Goal: Task Accomplishment & Management: Manage account settings

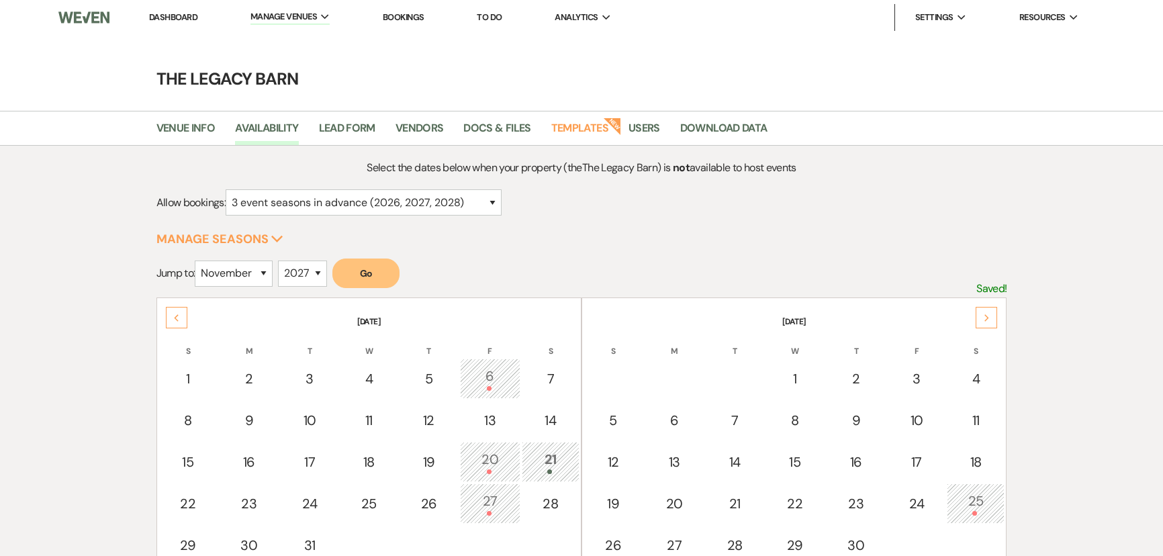
select select "3"
select select "11"
select select "2027"
click at [178, 12] on link "Dashboard" at bounding box center [173, 16] width 48 height 11
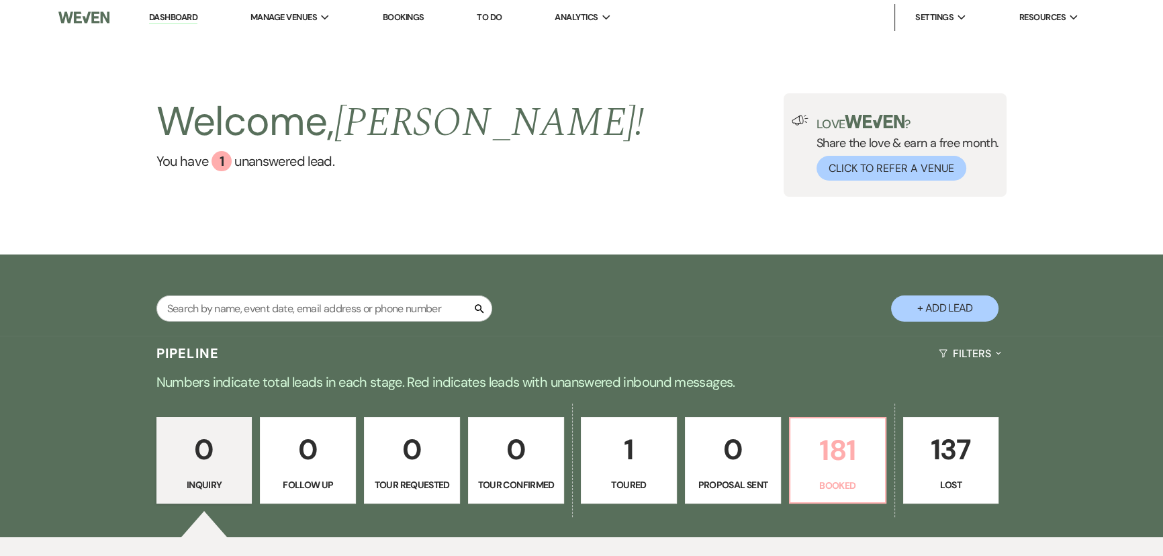
click at [829, 442] on p "181" at bounding box center [837, 450] width 79 height 45
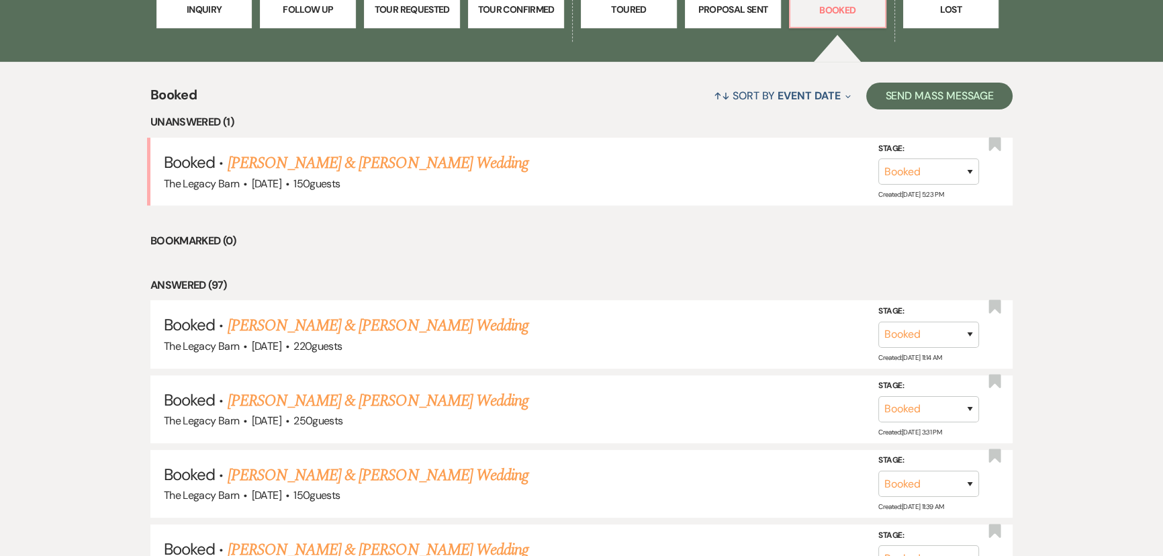
scroll to position [488, 0]
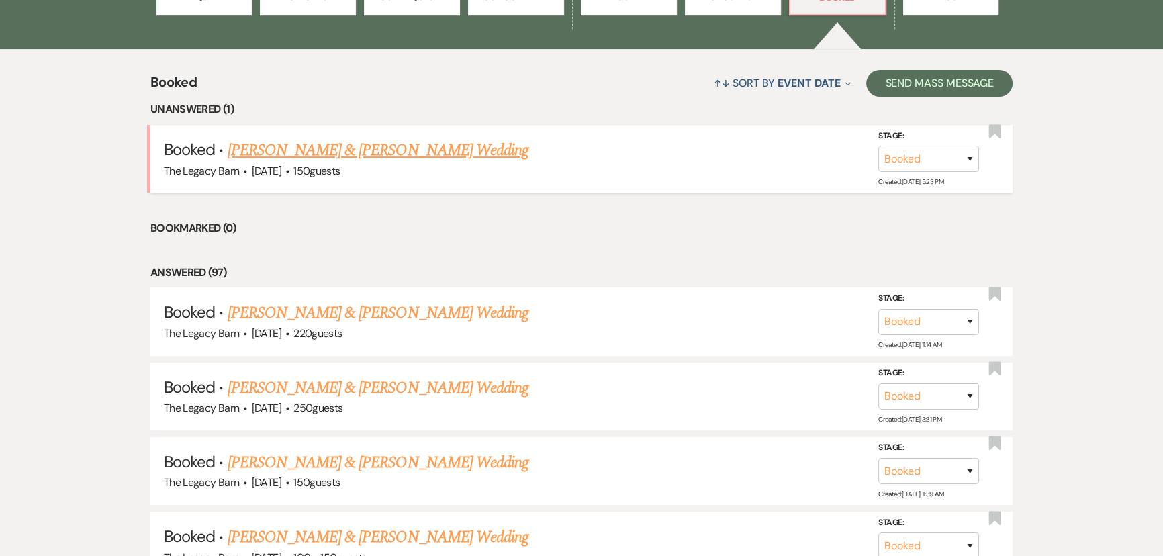
click at [386, 153] on link "[PERSON_NAME] & [PERSON_NAME] Wedding" at bounding box center [378, 150] width 301 height 24
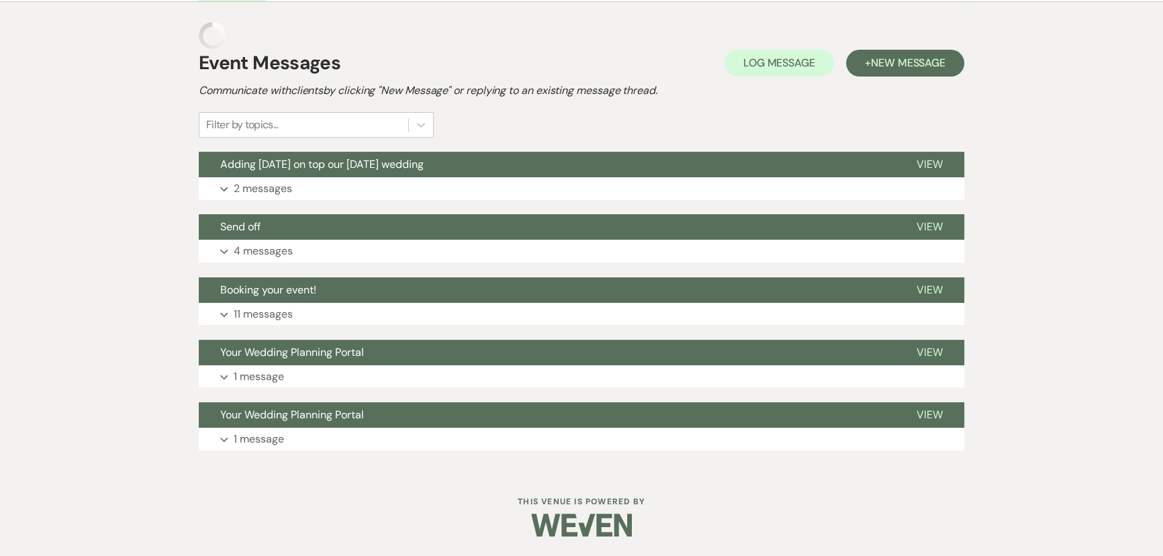
scroll to position [488, 0]
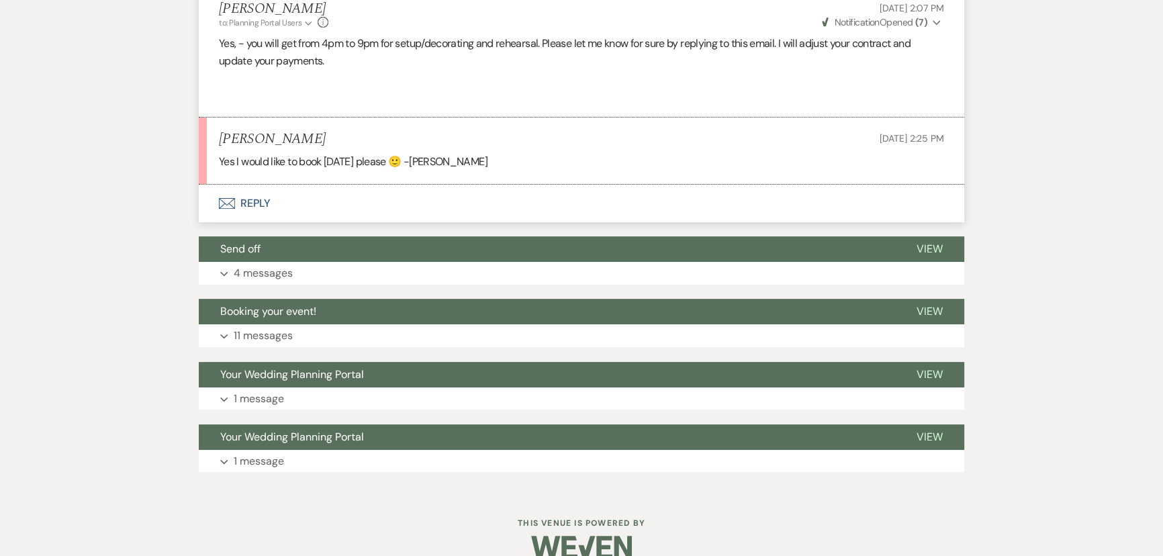
click at [252, 203] on button "Envelope Reply" at bounding box center [581, 204] width 765 height 38
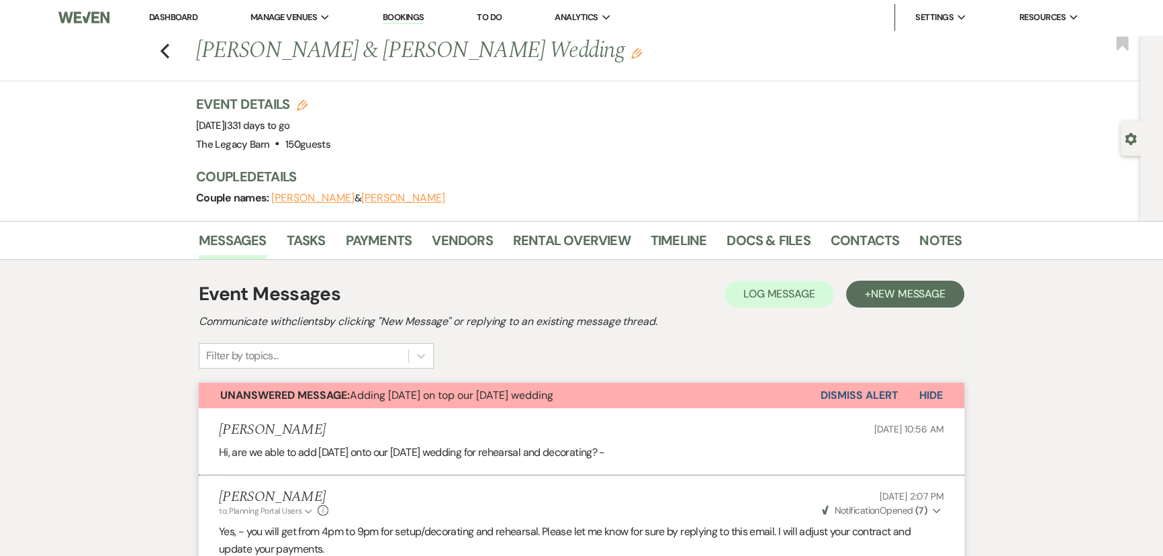
scroll to position [0, 0]
click at [541, 244] on link "Rental Overview" at bounding box center [572, 245] width 118 height 30
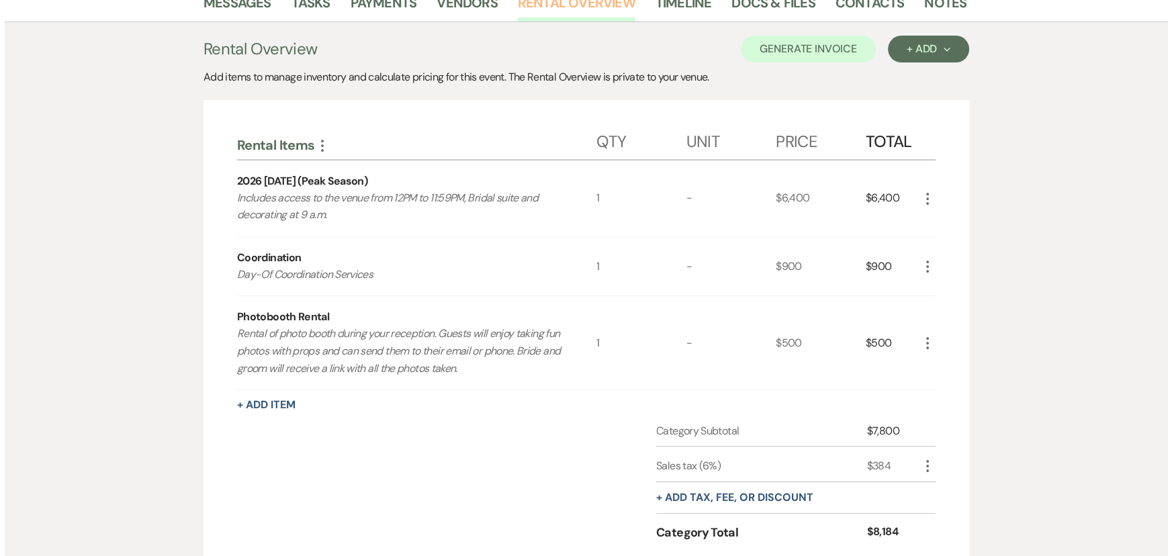
scroll to position [244, 0]
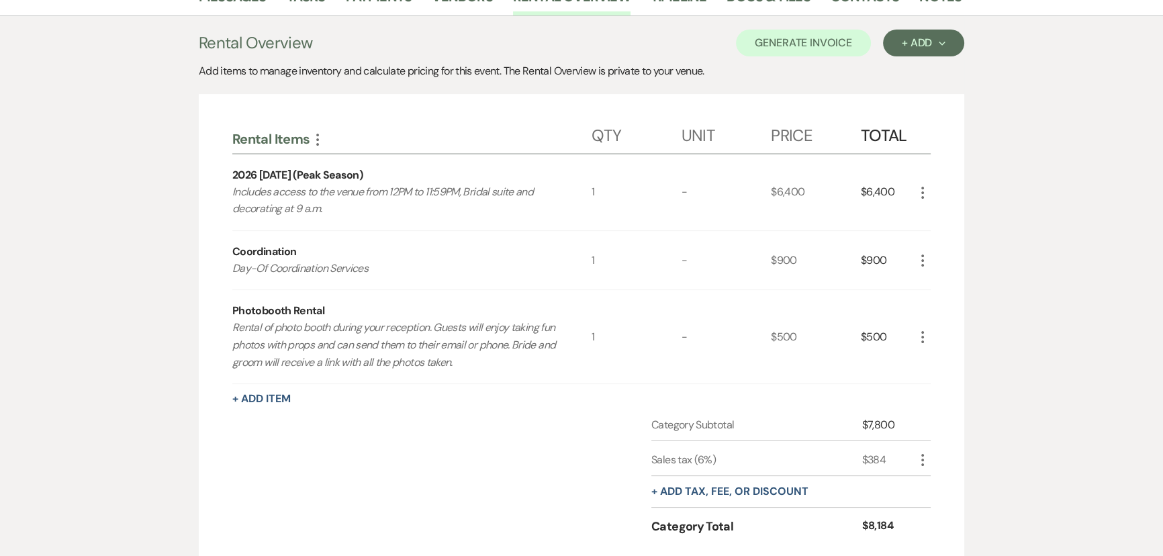
click at [262, 406] on div "+ Add Item" at bounding box center [581, 399] width 698 height 16
click at [261, 397] on button "+ Add Item" at bounding box center [261, 398] width 58 height 11
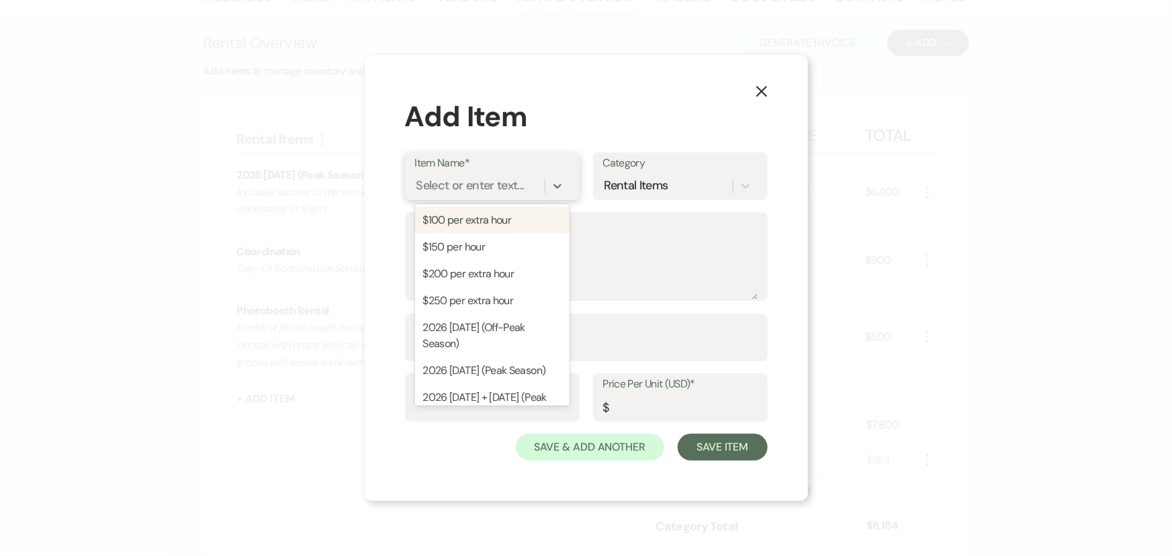
click at [442, 179] on div "Select or enter text..." at bounding box center [470, 186] width 108 height 18
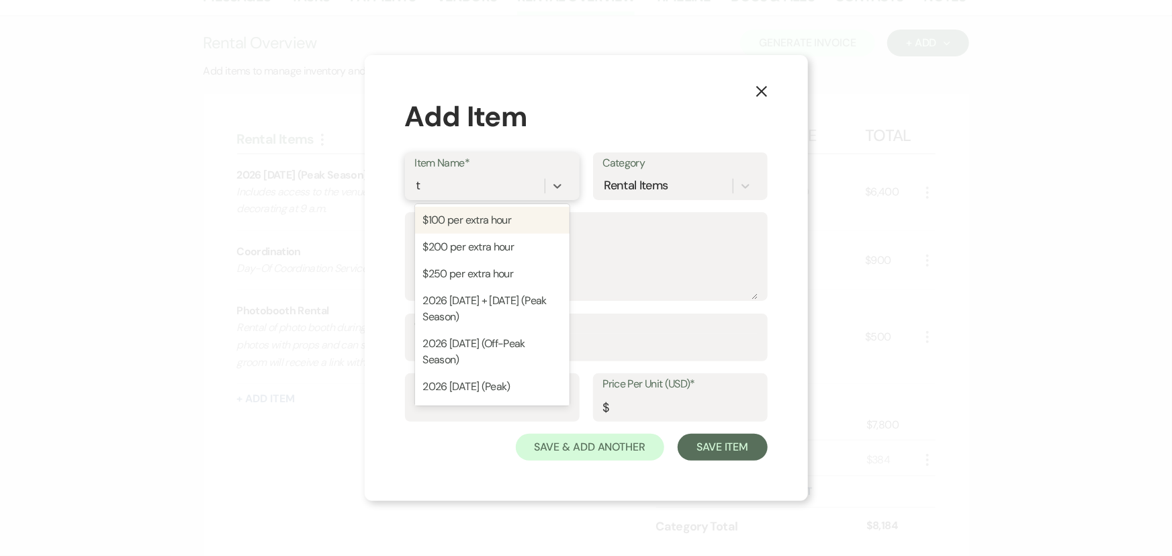
type input "th"
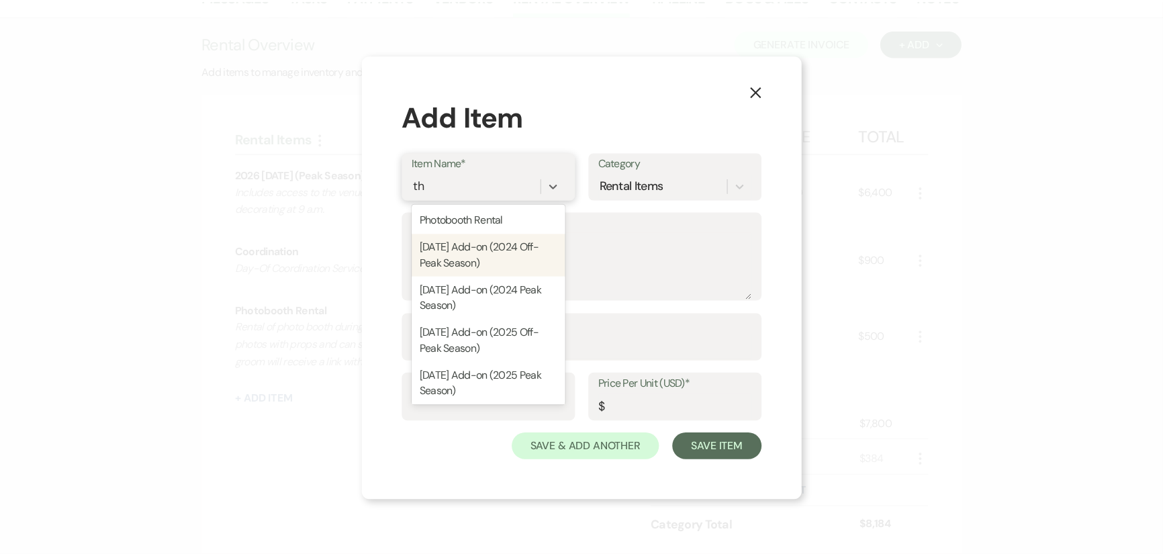
scroll to position [115, 0]
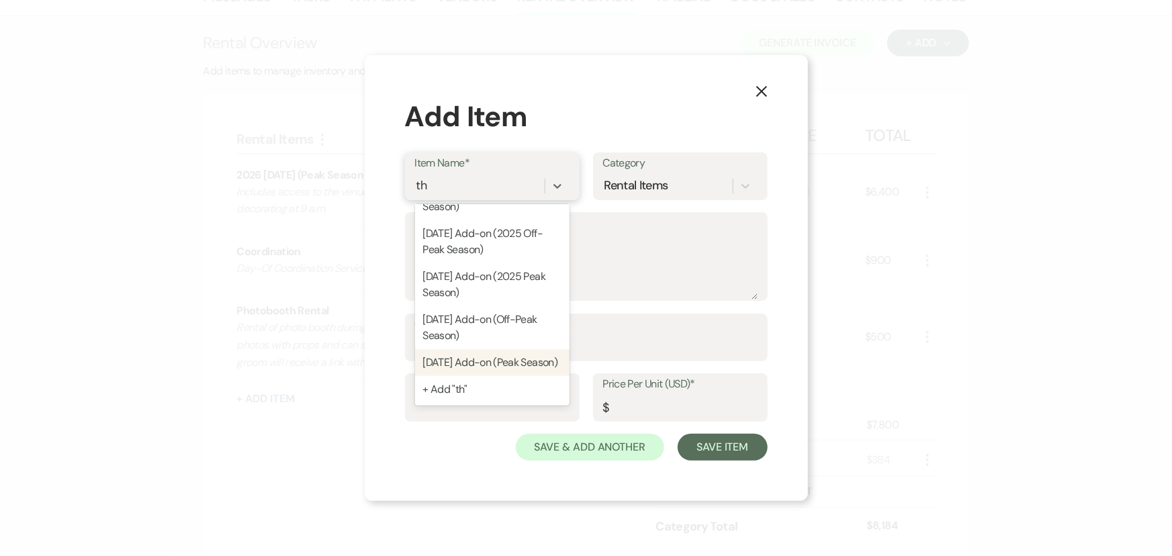
click at [444, 355] on div "[DATE] Add-on (Peak Season)" at bounding box center [492, 362] width 154 height 27
type textarea "Allows access to the venue 4 p.m. - 9 p.m. for decorating, rehearsal, etc."
type input "1000"
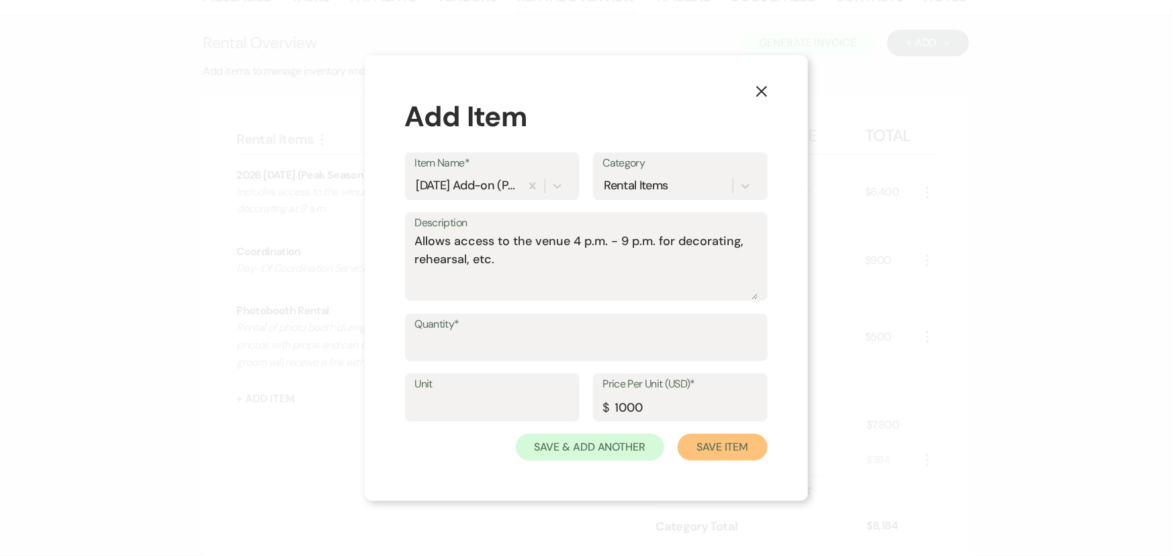
click at [714, 444] on button "Save Item" at bounding box center [721, 447] width 89 height 27
click at [450, 350] on input "Quantity*" at bounding box center [586, 347] width 341 height 26
type input "1"
click at [688, 434] on button "Save Item" at bounding box center [721, 447] width 89 height 27
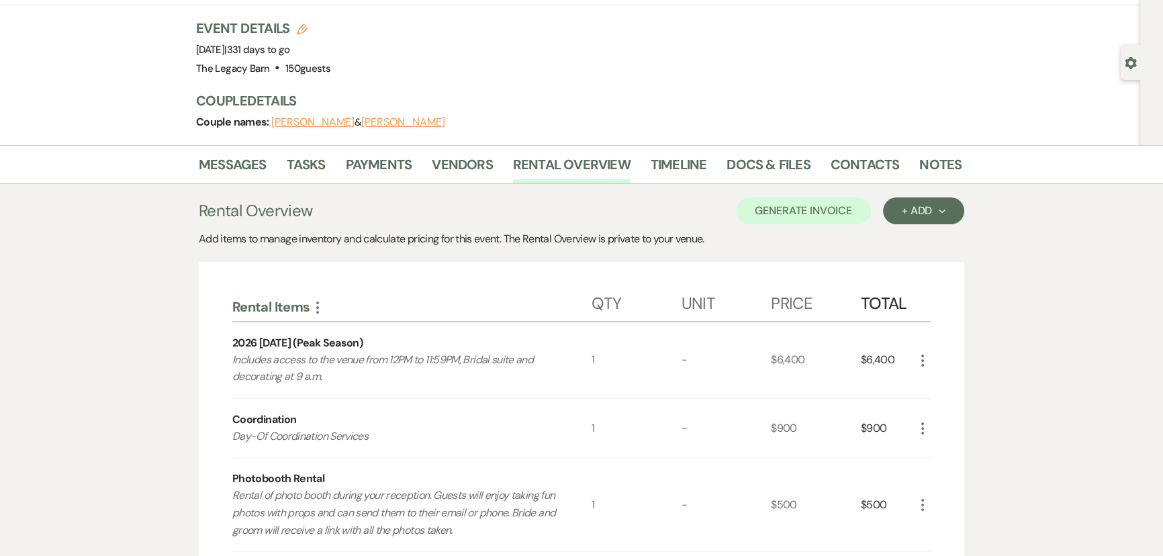
scroll to position [0, 0]
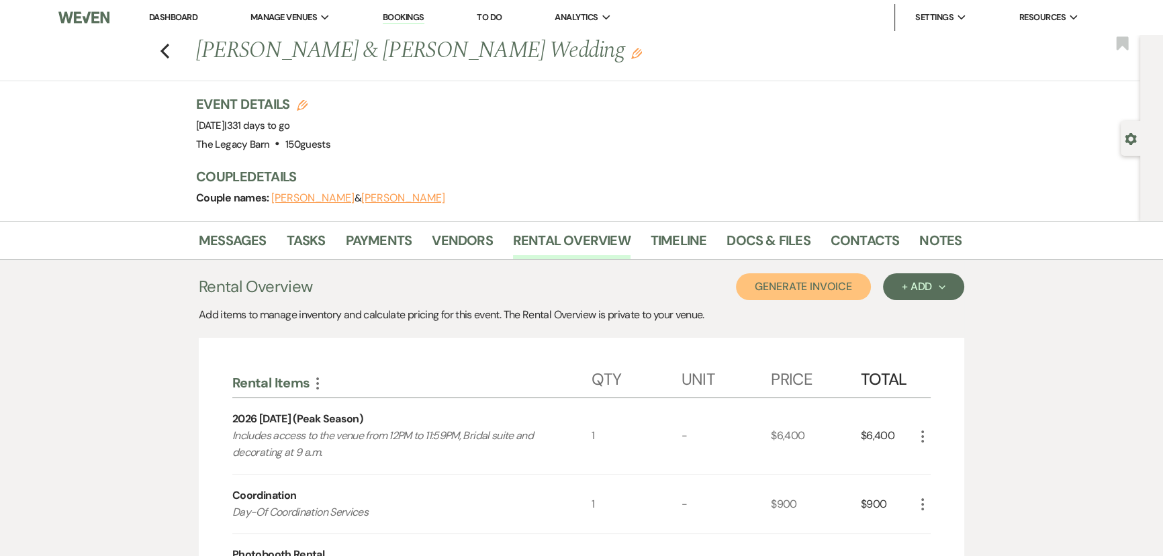
click at [806, 287] on button "Generate Invoice" at bounding box center [803, 286] width 135 height 27
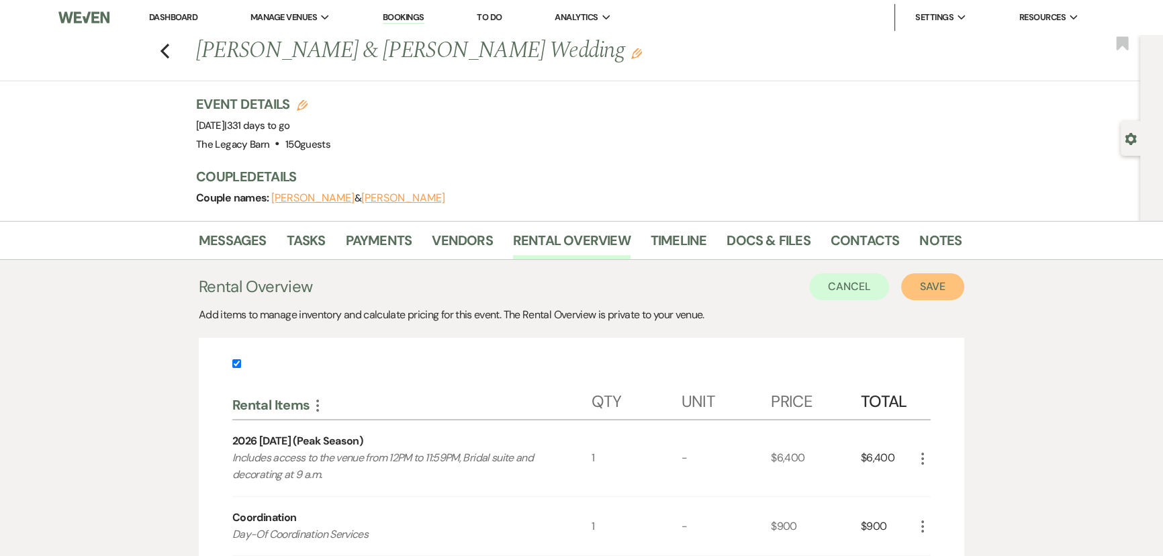
click at [916, 282] on button "Save" at bounding box center [932, 286] width 63 height 27
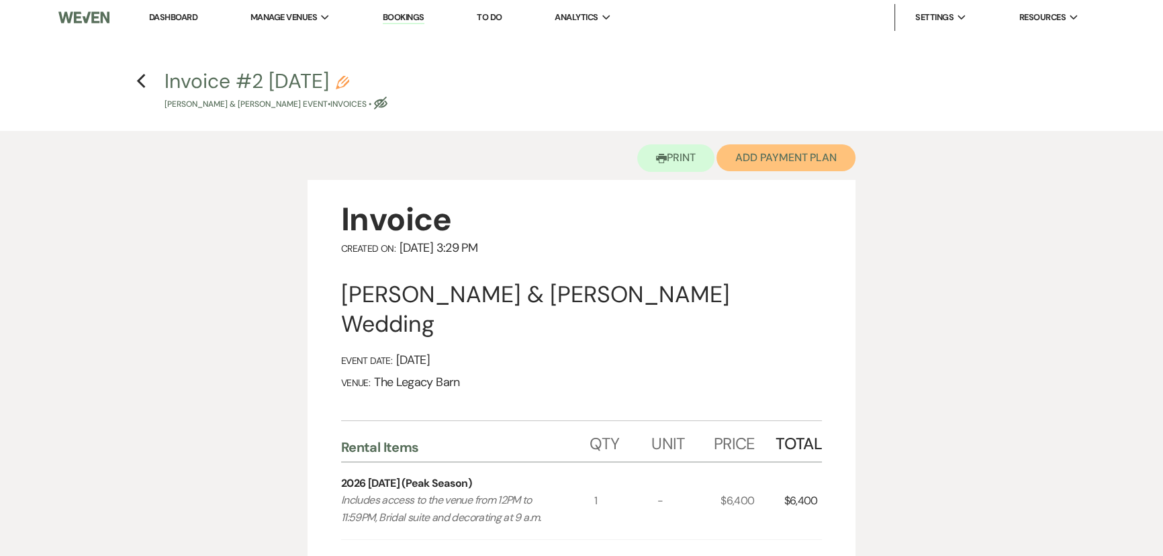
click at [780, 150] on button "Add Payment Plan" at bounding box center [785, 157] width 139 height 27
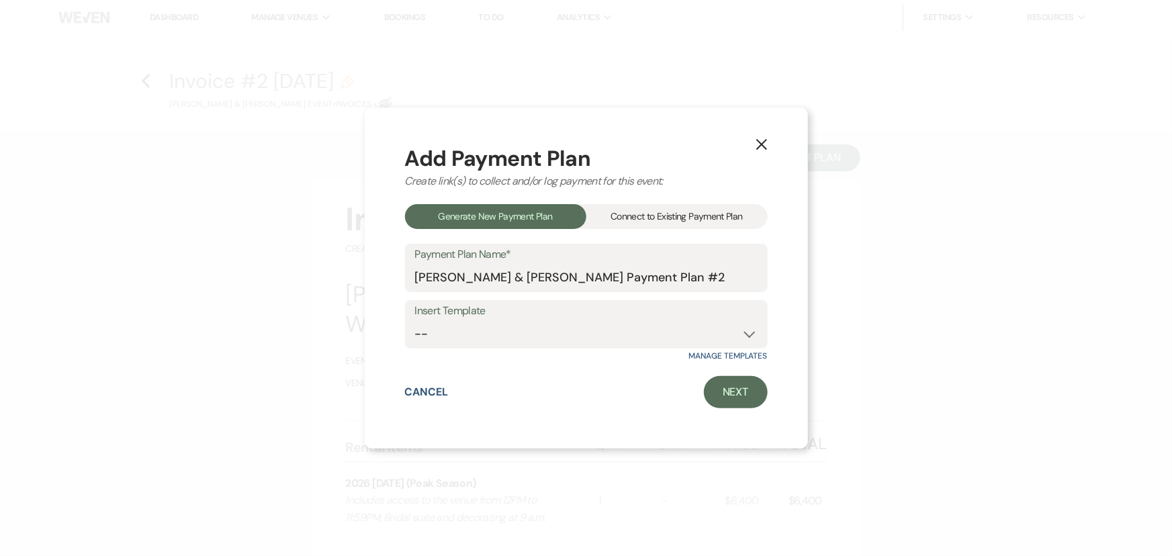
click at [677, 213] on div "Connect to Existing Payment Plan" at bounding box center [676, 216] width 181 height 25
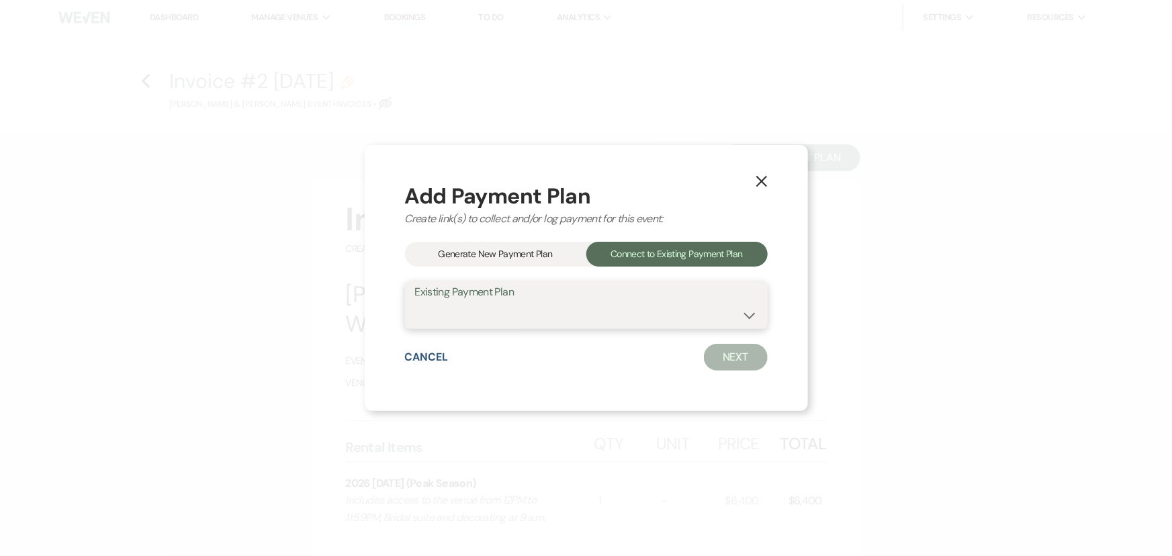
click at [517, 308] on select "[PERSON_NAME] & [PERSON_NAME] Payment Plan #1" at bounding box center [586, 314] width 342 height 26
select select "21562"
click at [415, 301] on select "[PERSON_NAME] & [PERSON_NAME] Payment Plan #1" at bounding box center [586, 314] width 342 height 26
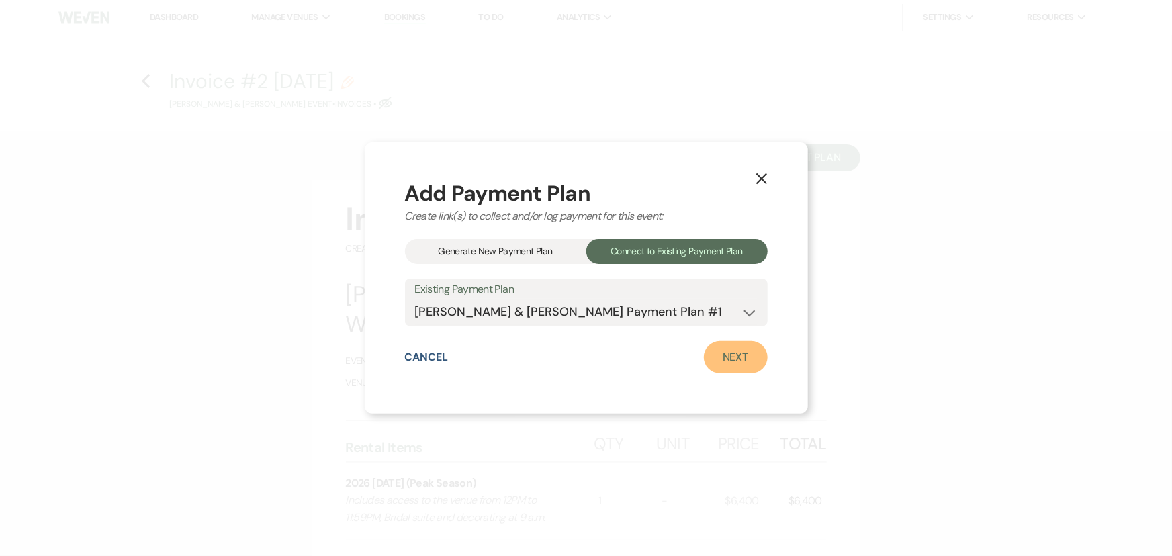
click at [731, 357] on link "Next" at bounding box center [736, 357] width 64 height 32
select select "29006"
select select "1"
select select "true"
select select "2"
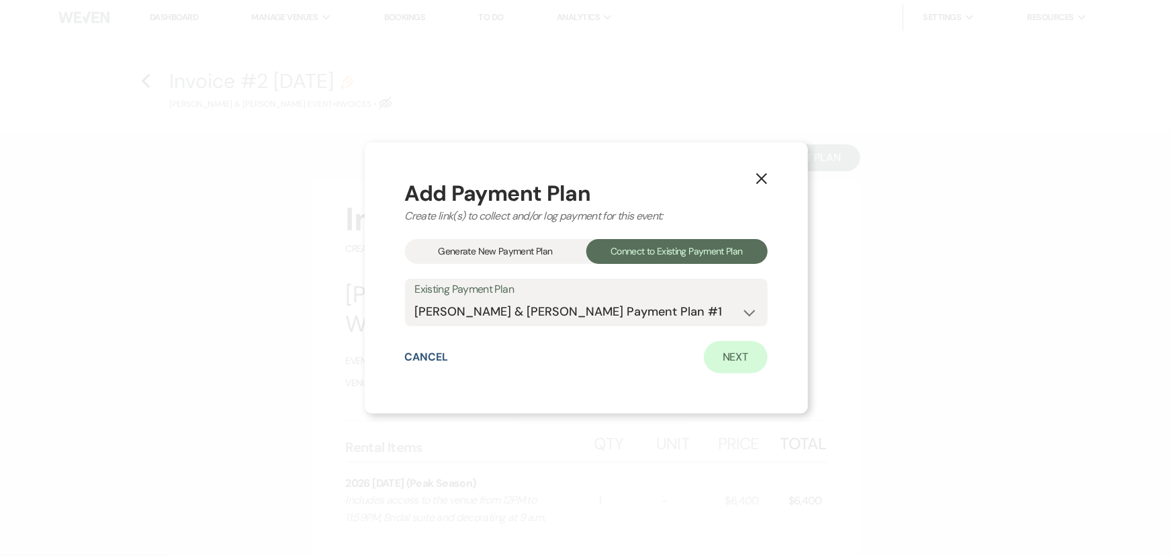
select select "flat"
select select "true"
select select "client"
select select "weeks"
select select "client"
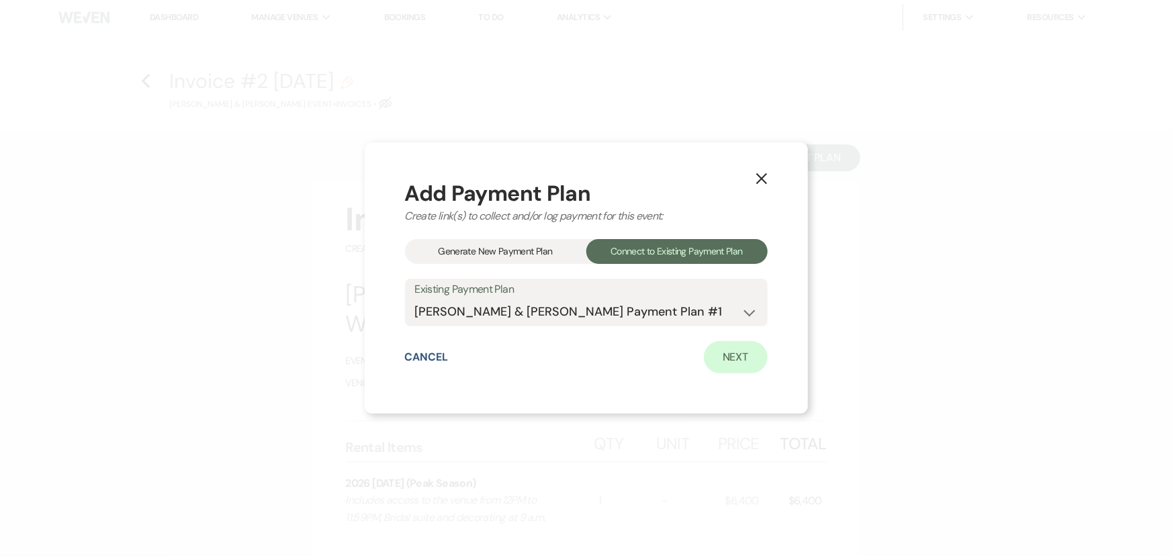
select select "days"
select select "host"
select select "days"
select select "afterDueDate"
select select "2"
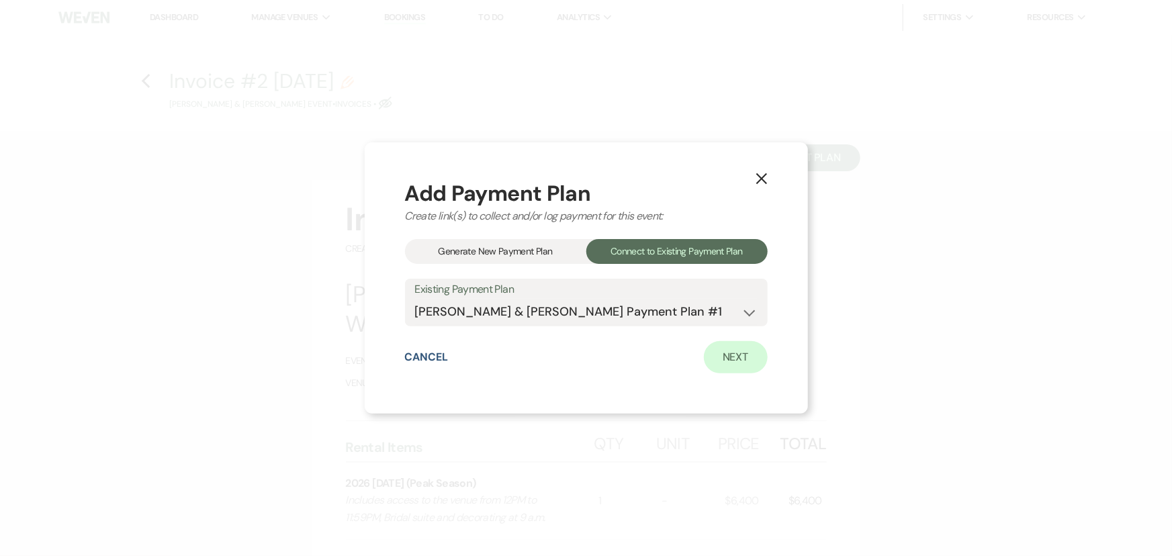
select select "flat"
select select "true"
select select "client"
select select "weeks"
select select "client"
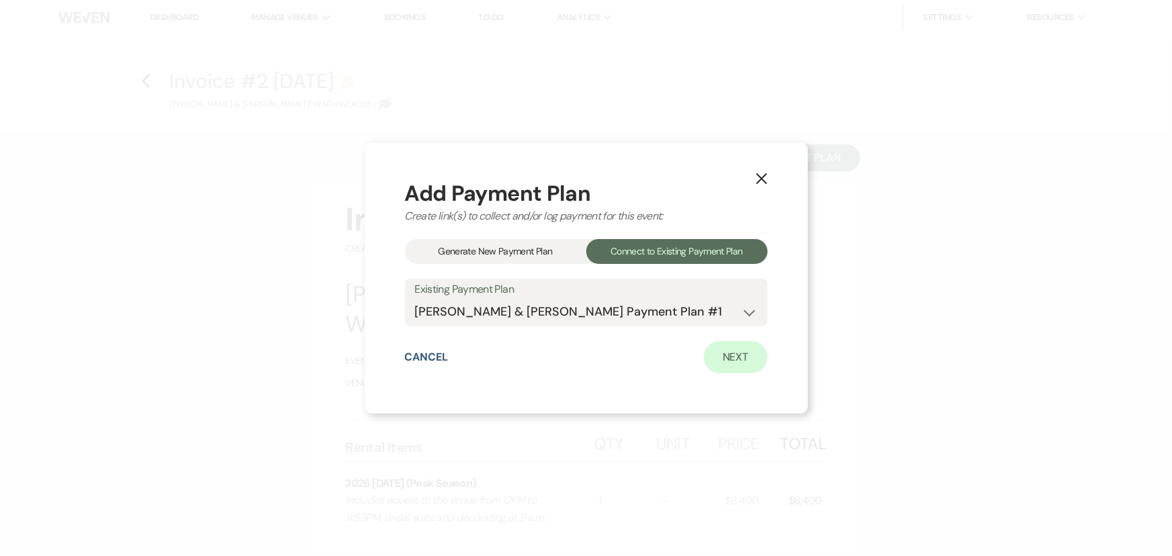
select select "days"
select select "host"
select select "days"
select select "afterDueDate"
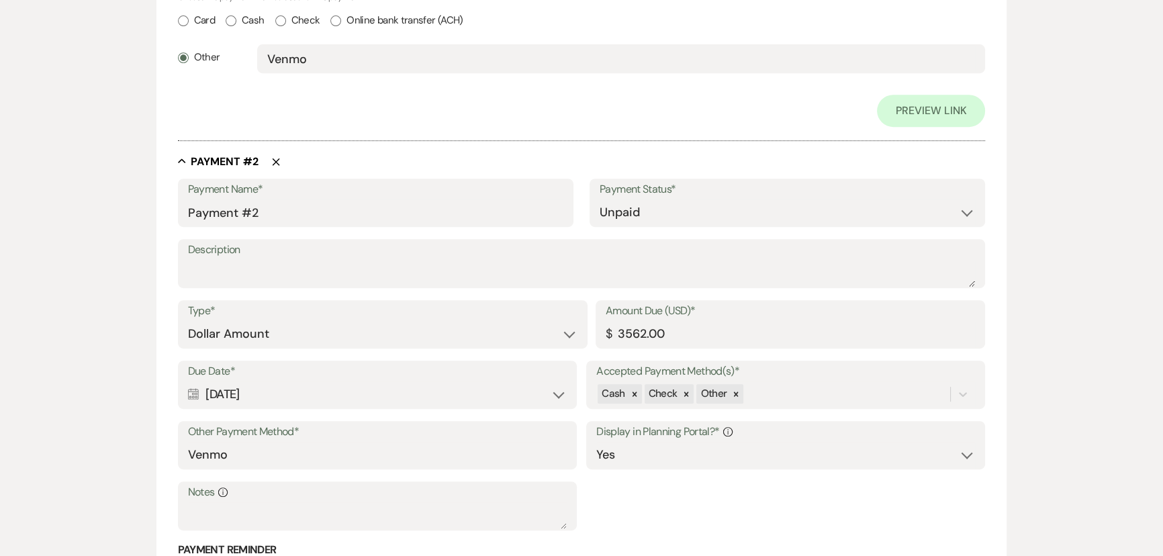
scroll to position [731, 0]
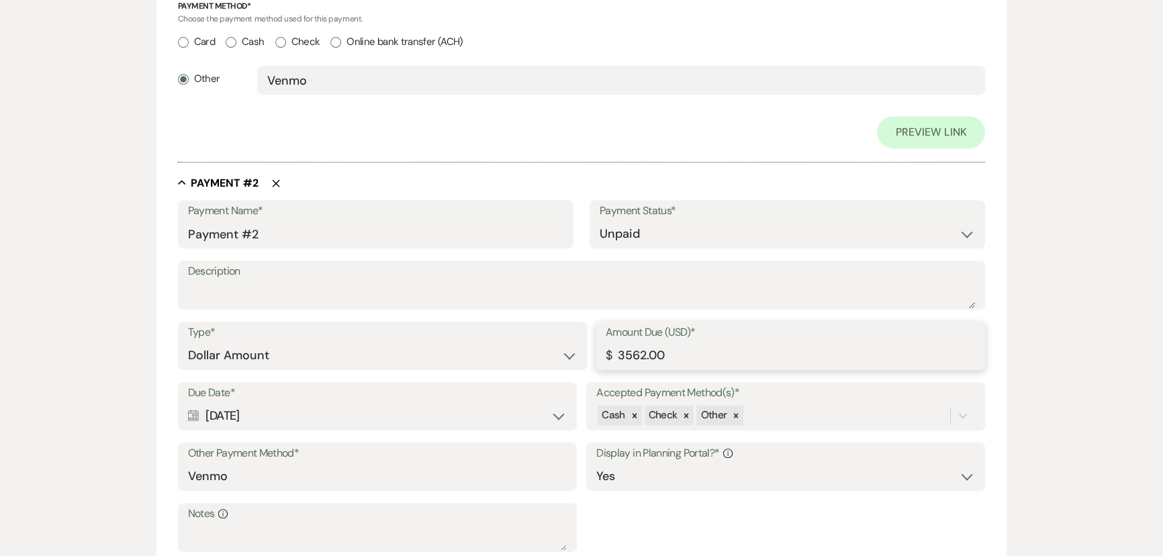
drag, startPoint x: 633, startPoint y: 352, endPoint x: 618, endPoint y: 351, distance: 14.8
click at [618, 351] on input "3562.00" at bounding box center [790, 355] width 369 height 26
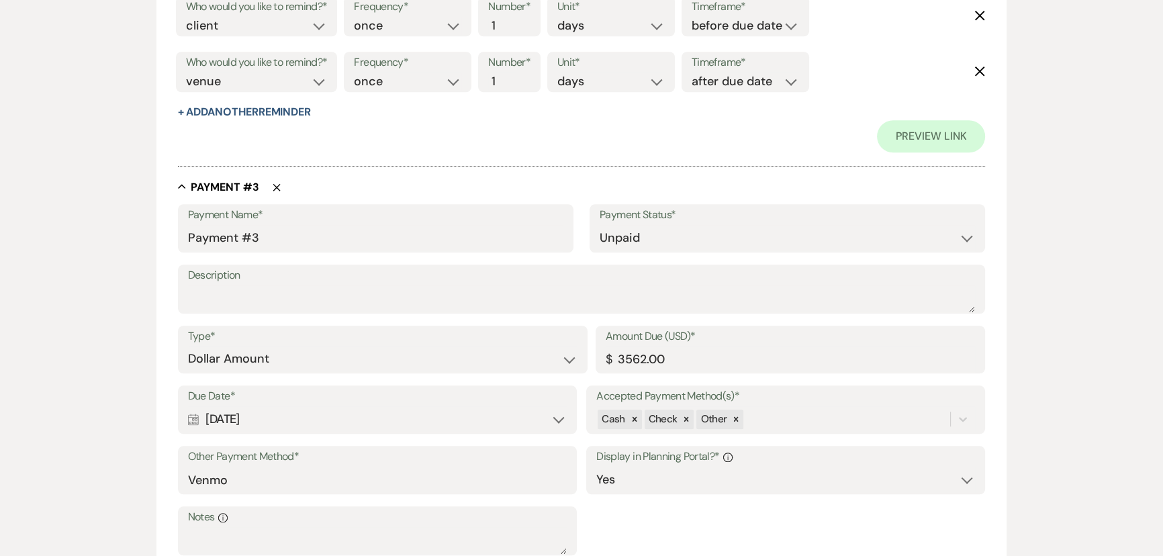
scroll to position [1403, 0]
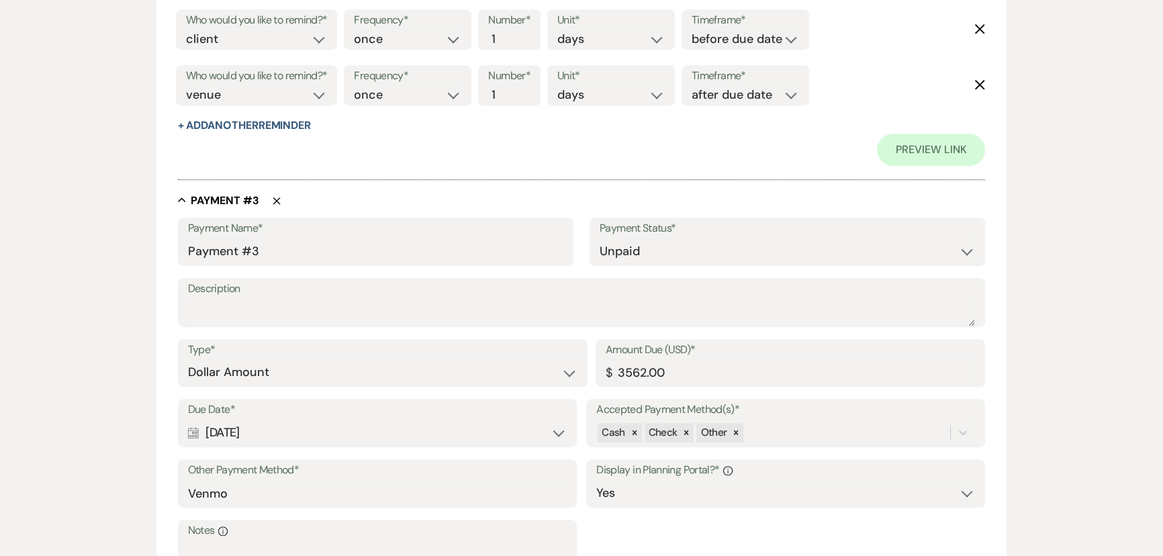
type input "4062.00"
drag, startPoint x: 630, startPoint y: 369, endPoint x: 615, endPoint y: 370, distance: 14.8
click at [615, 370] on input "3562.00" at bounding box center [790, 372] width 369 height 26
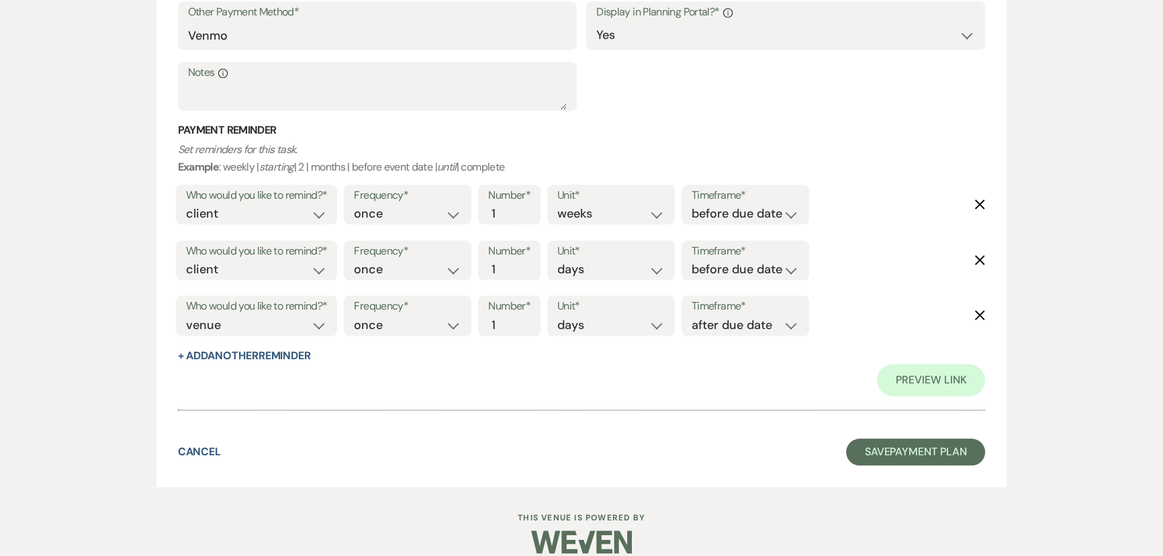
scroll to position [1875, 0]
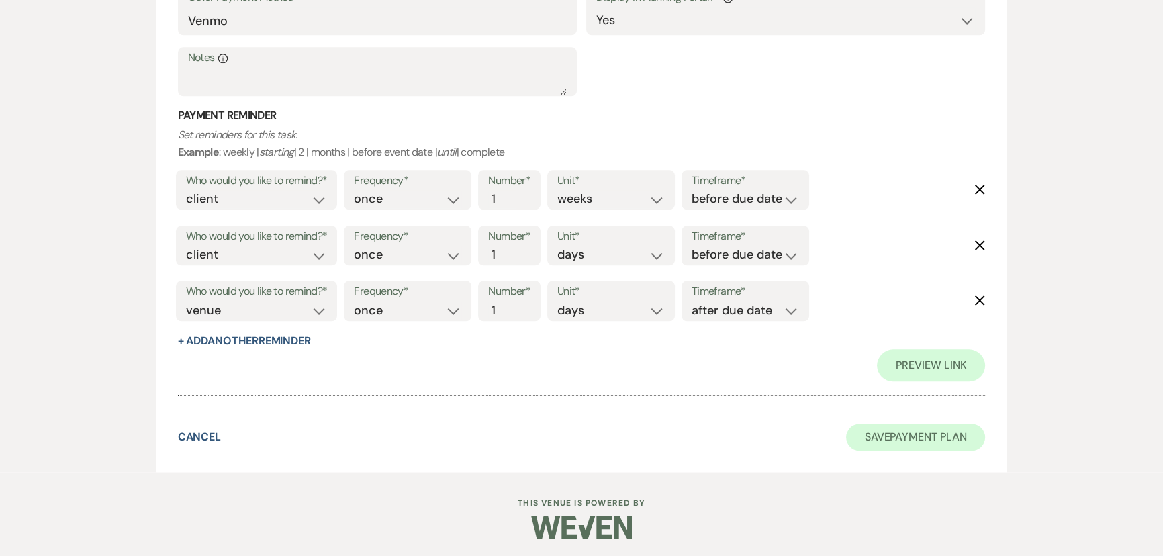
type input "4062.00"
click at [861, 432] on button "Save Payment Plan" at bounding box center [916, 437] width 140 height 27
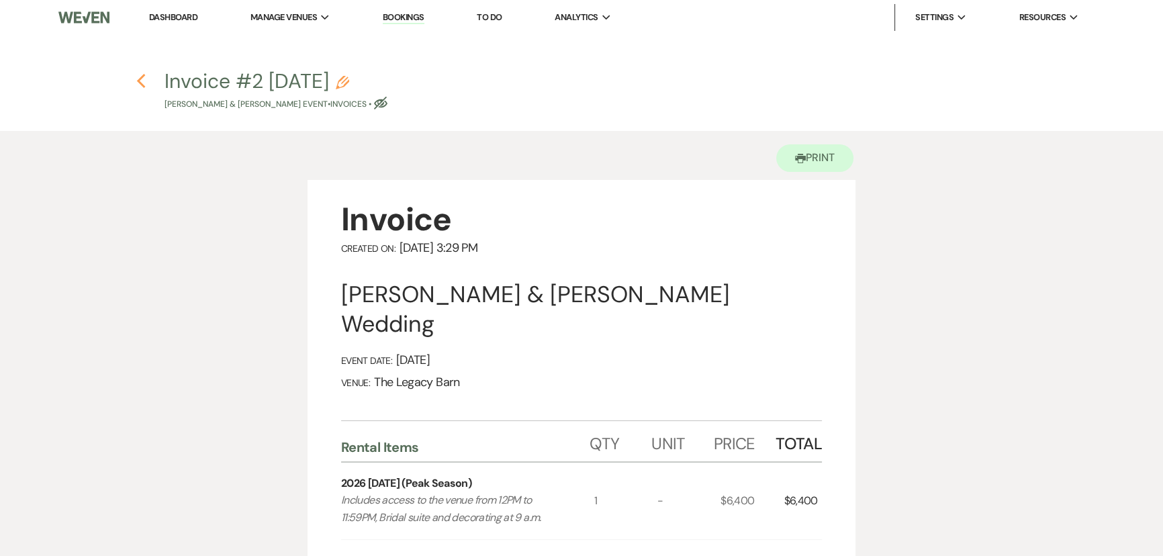
click at [141, 83] on use "button" at bounding box center [140, 81] width 9 height 15
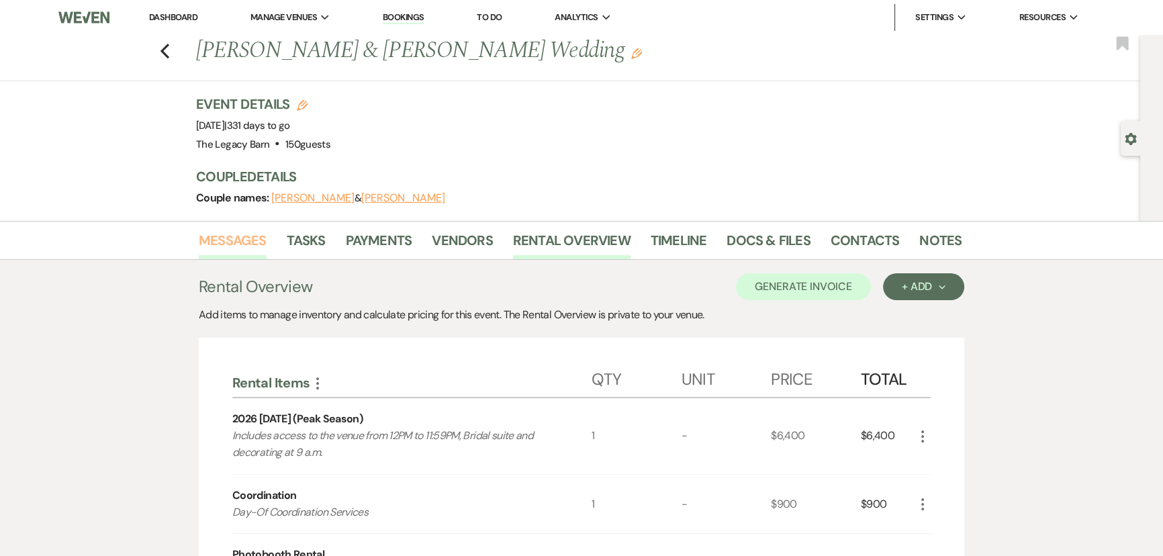
click at [220, 240] on link "Messages" at bounding box center [233, 245] width 68 height 30
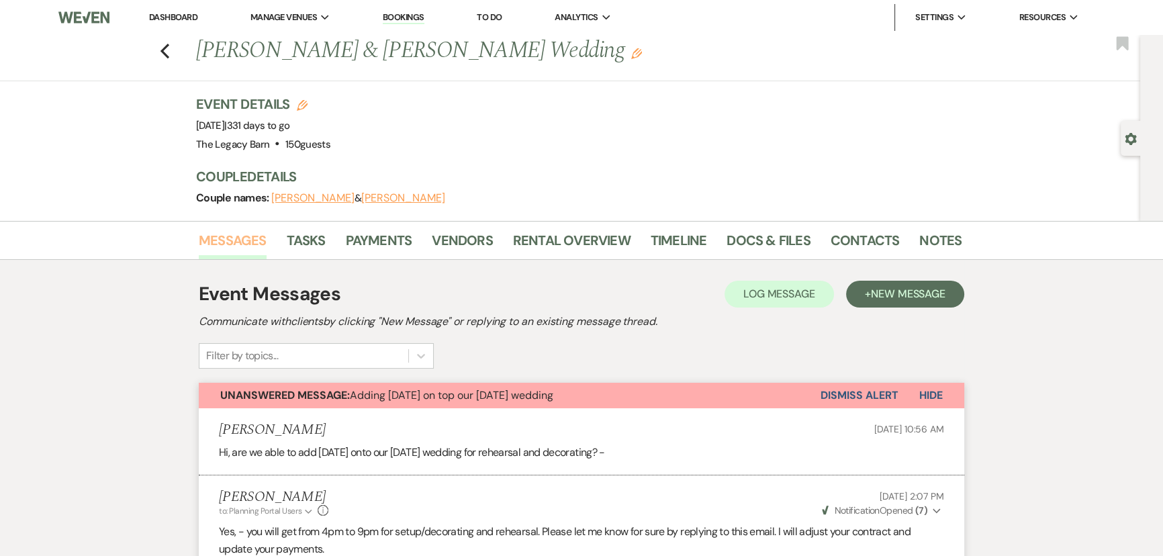
scroll to position [427, 0]
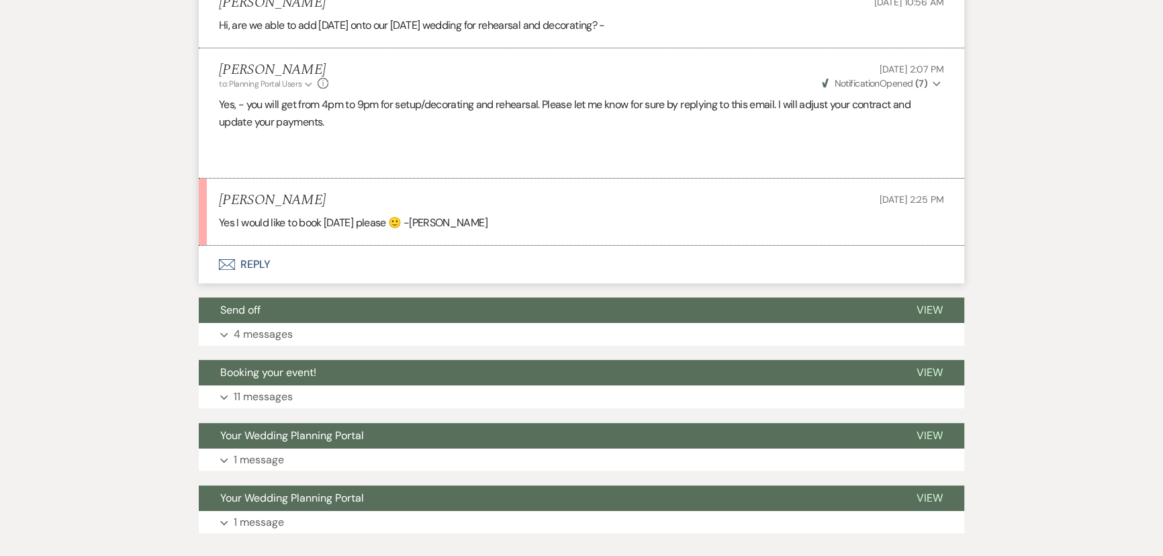
click at [248, 254] on button "Envelope Reply" at bounding box center [581, 265] width 765 height 38
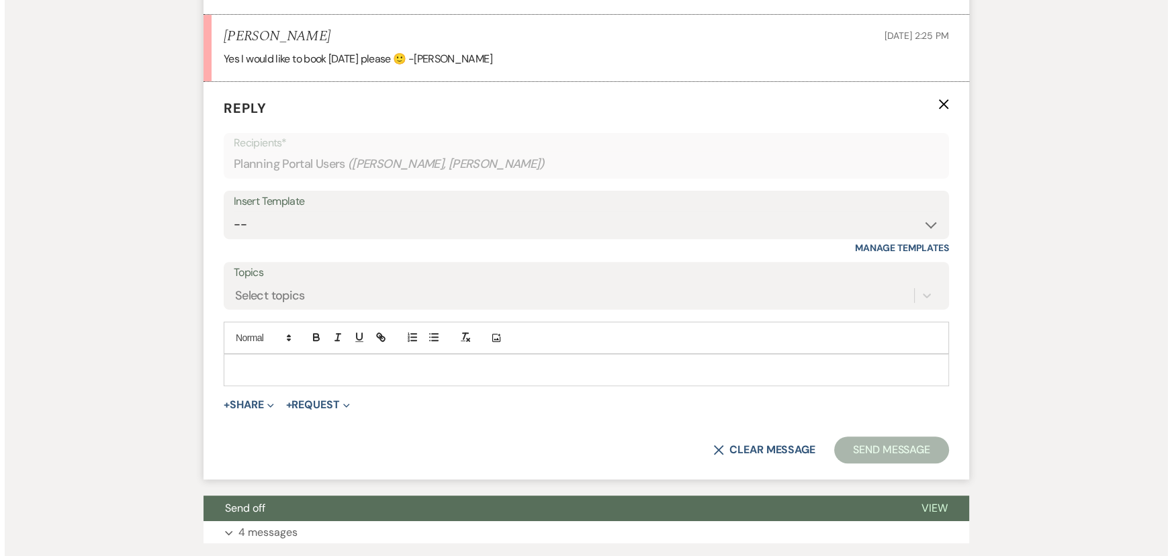
scroll to position [593, 0]
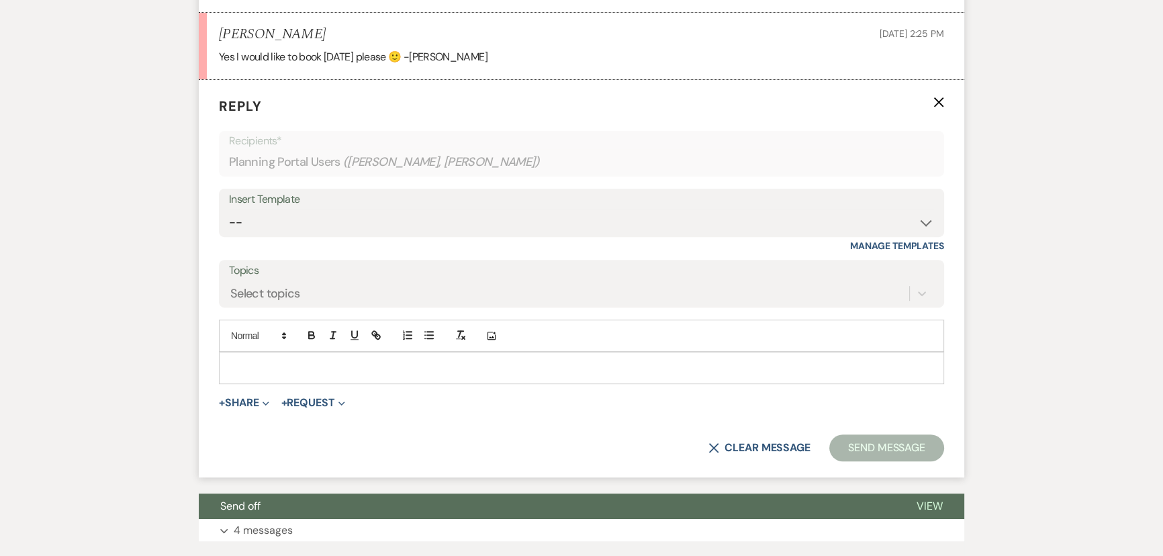
click at [238, 363] on p at bounding box center [582, 368] width 704 height 15
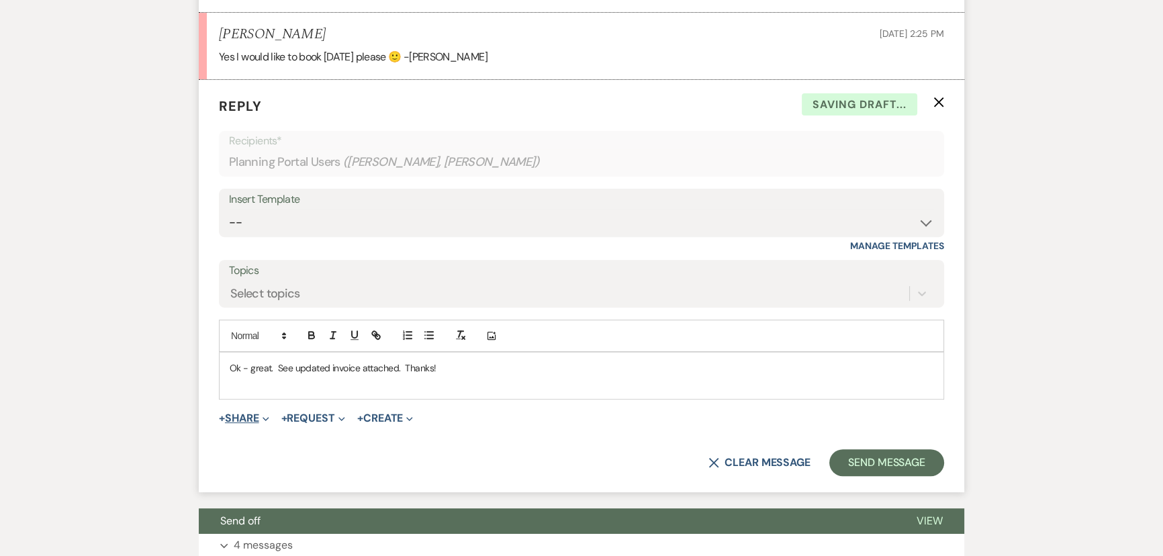
click at [234, 419] on button "+ Share Expand" at bounding box center [244, 418] width 50 height 11
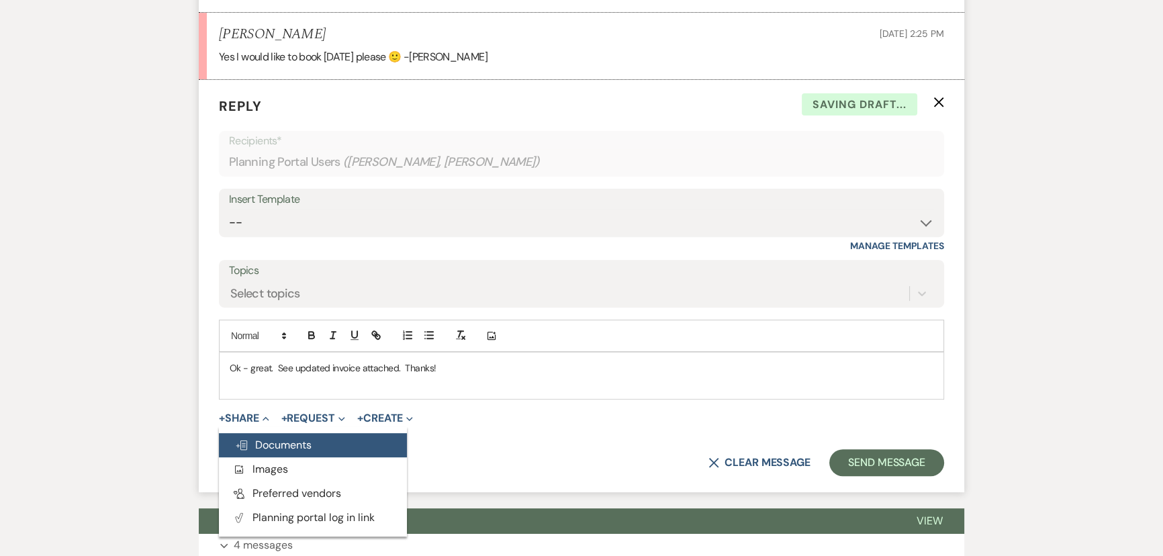
click at [256, 443] on span "Doc Upload Documents" at bounding box center [273, 445] width 77 height 14
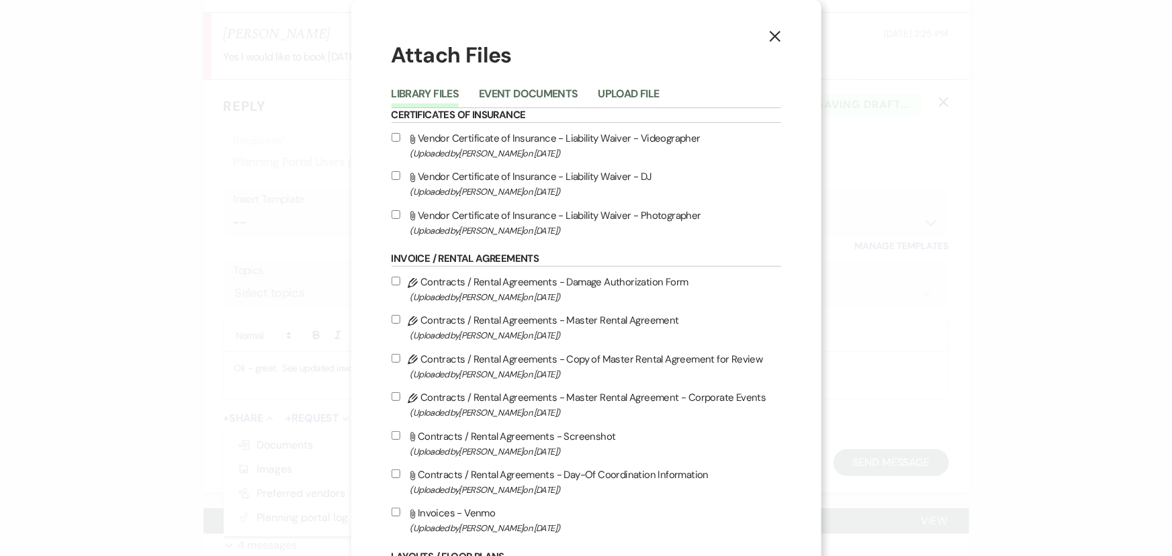
click at [520, 82] on div "Library Files Event Documents Upload File" at bounding box center [585, 94] width 389 height 28
click at [518, 95] on button "Event Documents" at bounding box center [528, 98] width 99 height 19
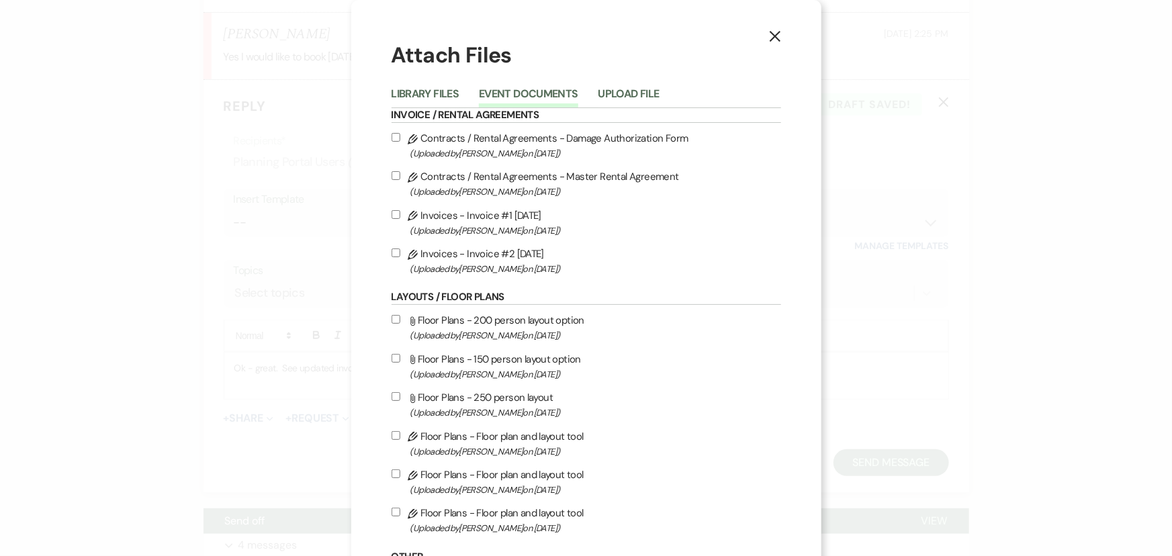
click at [393, 253] on input "Pencil Invoices - Invoice #2 [DATE] (Uploaded by [PERSON_NAME] on [DATE] )" at bounding box center [395, 252] width 9 height 9
checkbox input "true"
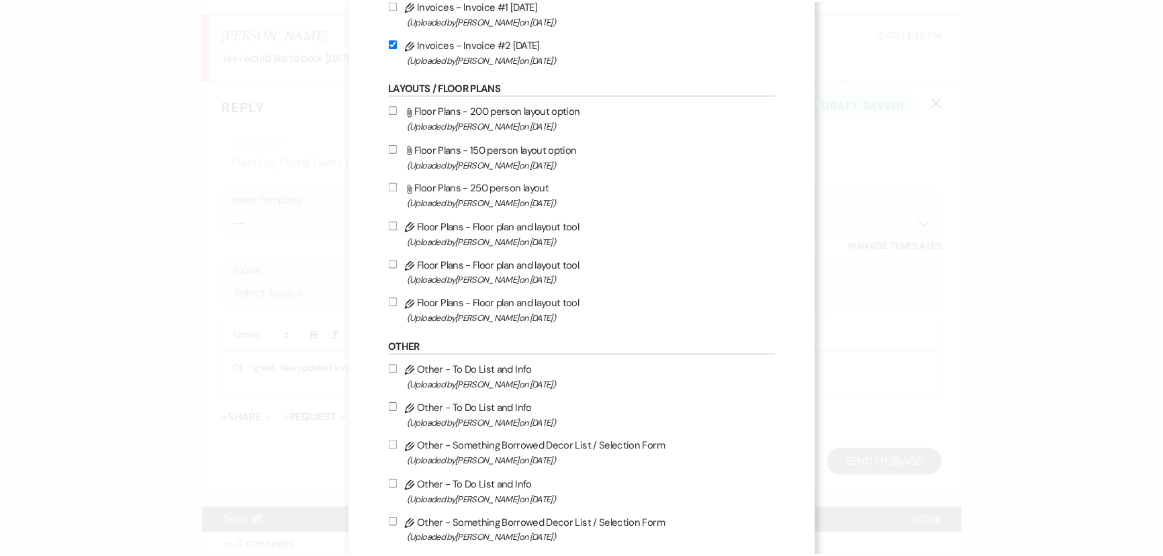
scroll to position [283, 0]
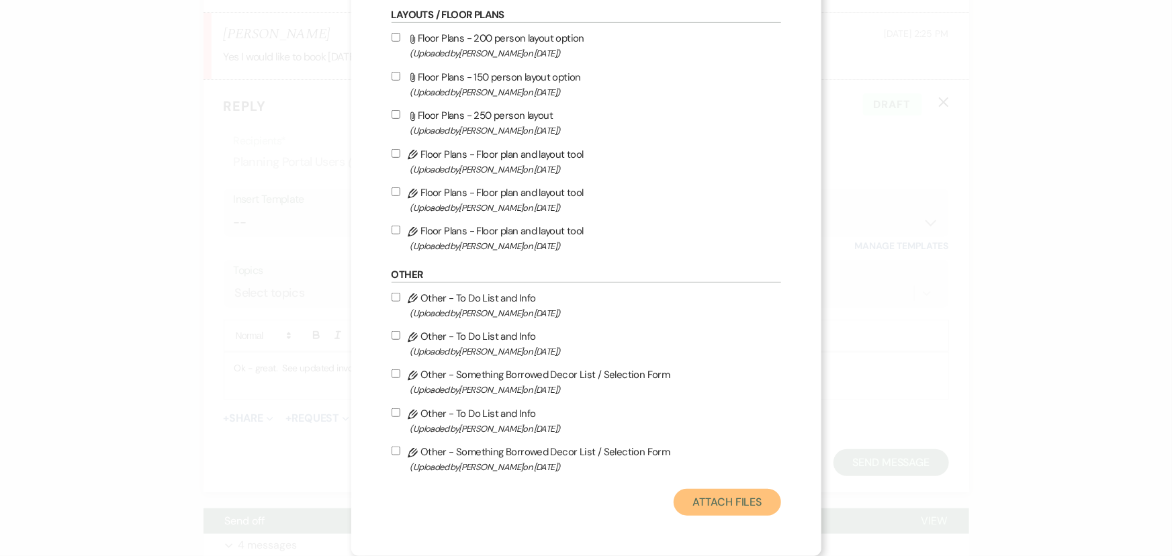
click at [705, 507] on button "Attach Files" at bounding box center [726, 502] width 107 height 27
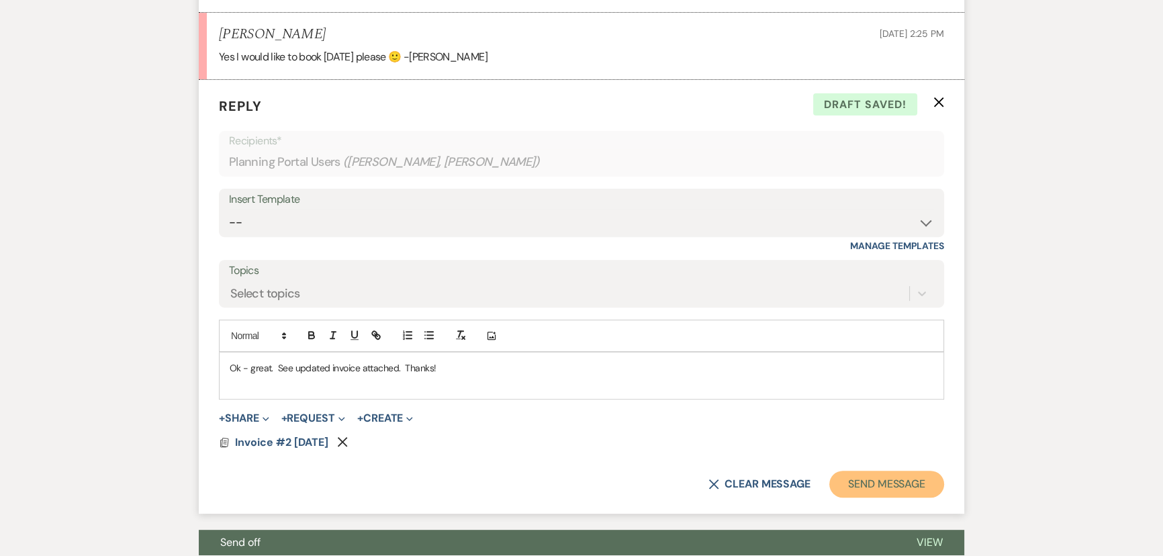
click at [895, 490] on button "Send Message" at bounding box center [886, 484] width 115 height 27
